Goal: Find specific page/section: Find specific page/section

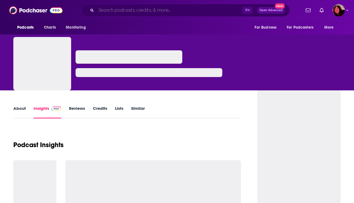
click at [169, 8] on input "Search podcasts, credits, & more..." at bounding box center [169, 10] width 146 height 9
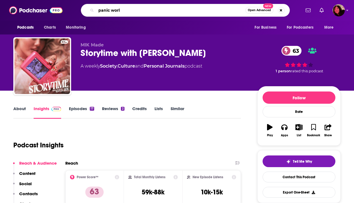
type input "panic world"
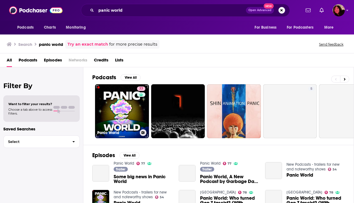
click at [119, 99] on link "77 Panic World" at bounding box center [122, 111] width 54 height 54
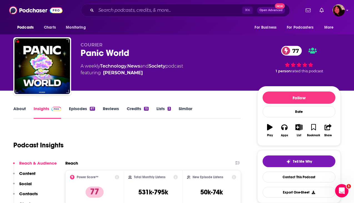
click at [167, 15] on div "⌘ K Open Advanced New" at bounding box center [185, 10] width 209 height 13
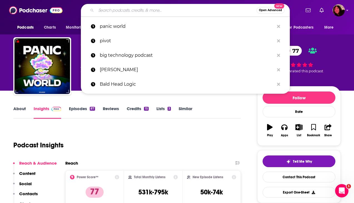
click at [167, 13] on input "Search podcasts, credits, & more..." at bounding box center [176, 10] width 160 height 9
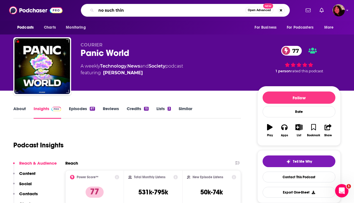
type input "no such thing"
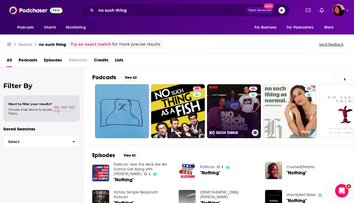
click at [225, 106] on link "66 NO SUCH THING" at bounding box center [234, 111] width 54 height 54
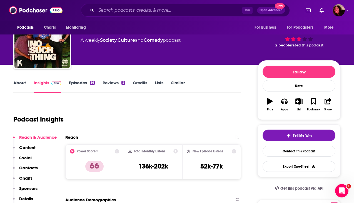
scroll to position [31, 0]
